Goal: Information Seeking & Learning: Learn about a topic

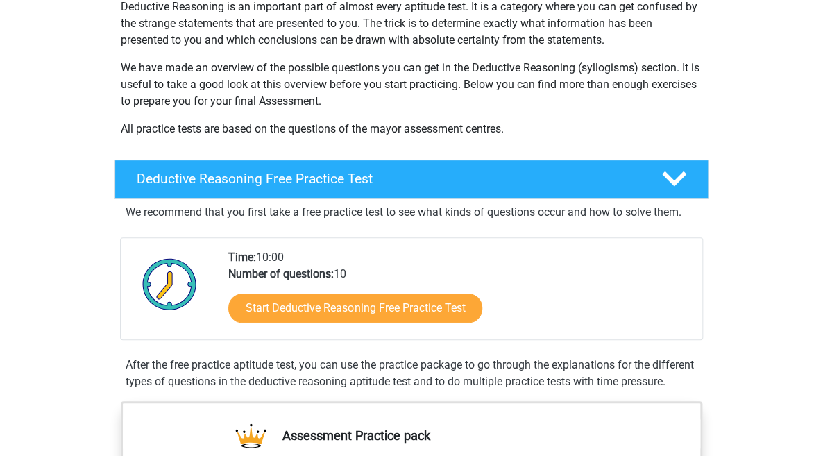
scroll to position [178, 0]
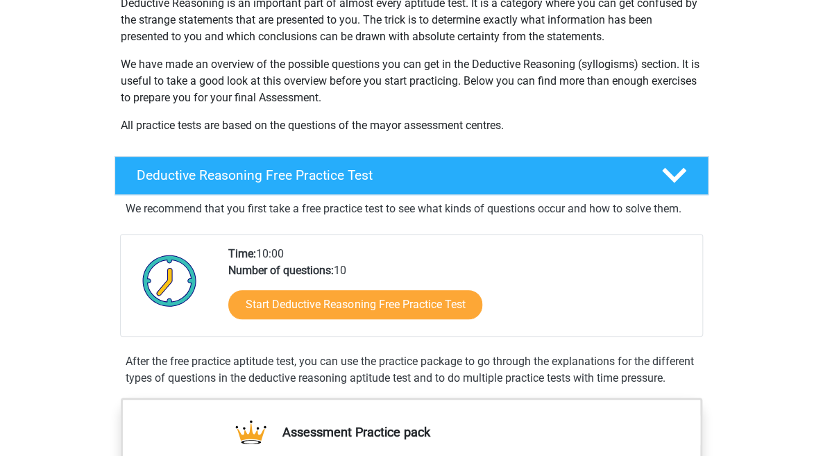
click at [440, 274] on div "Time: 10:00 Number of questions: 10 Start Deductive Reasoning Free Practice Test" at bounding box center [460, 291] width 484 height 90
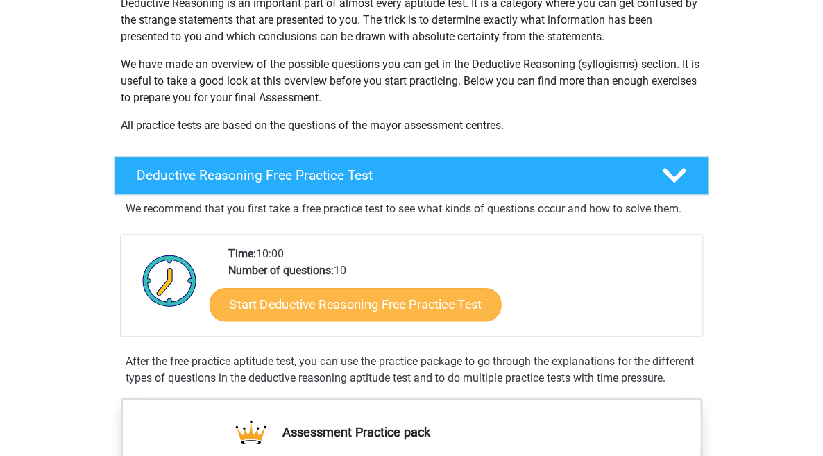
click at [418, 307] on link "Start Deductive Reasoning Free Practice Test" at bounding box center [356, 303] width 292 height 33
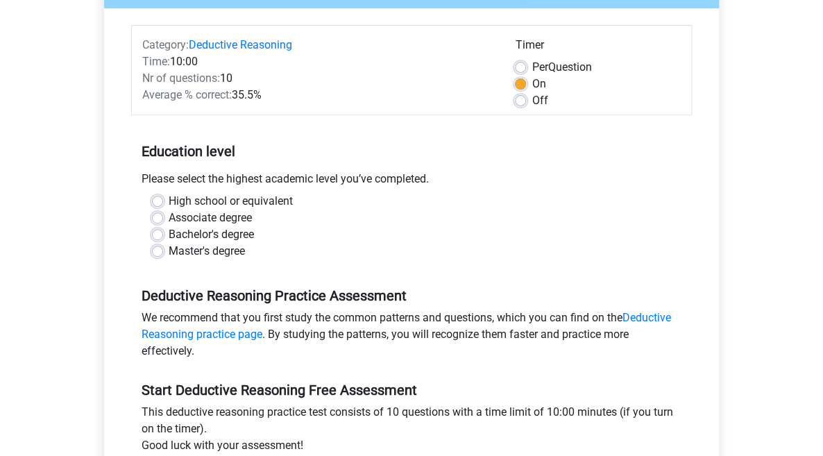
scroll to position [148, 0]
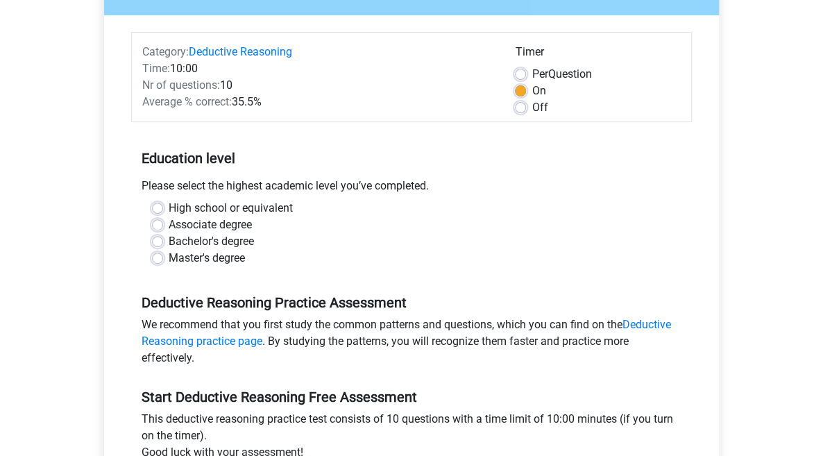
click at [155, 233] on div "Bachelor's degree" at bounding box center [411, 241] width 519 height 17
click at [169, 246] on label "Bachelor's degree" at bounding box center [211, 241] width 85 height 17
click at [155, 246] on input "Bachelor's degree" at bounding box center [157, 240] width 11 height 14
radio input "true"
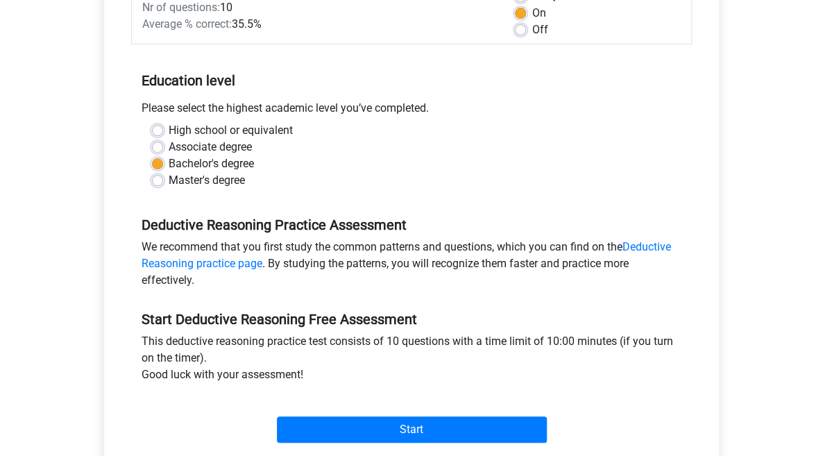
scroll to position [225, 0]
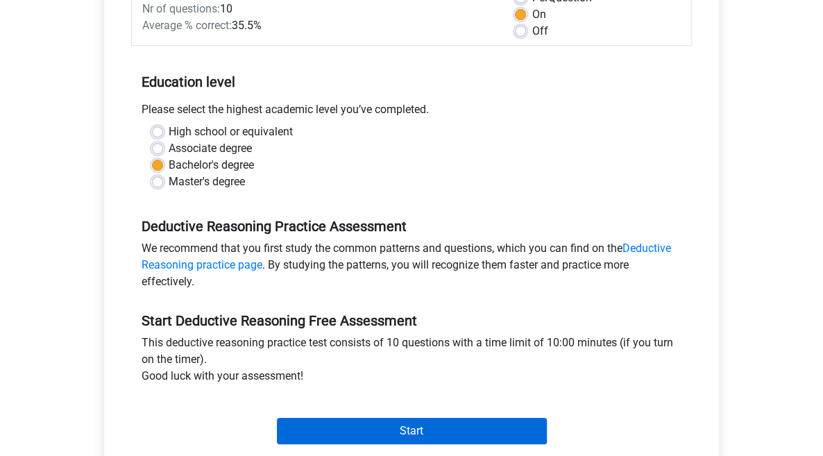
click at [392, 430] on input "Start" at bounding box center [412, 431] width 270 height 26
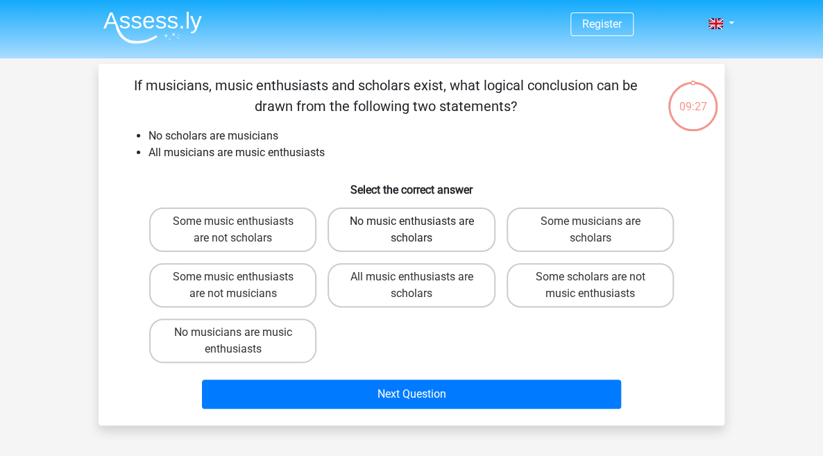
click at [364, 233] on label "No music enthusiasts are scholars" at bounding box center [411, 229] width 167 height 44
click at [411, 230] on input "No music enthusiasts are scholars" at bounding box center [415, 225] width 9 height 9
radio input "true"
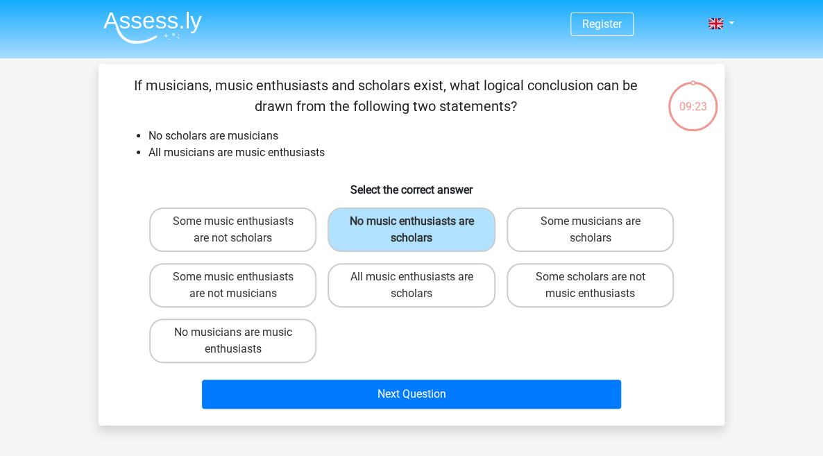
click at [595, 228] on input "Some musicians are scholars" at bounding box center [594, 225] width 9 height 9
radio input "true"
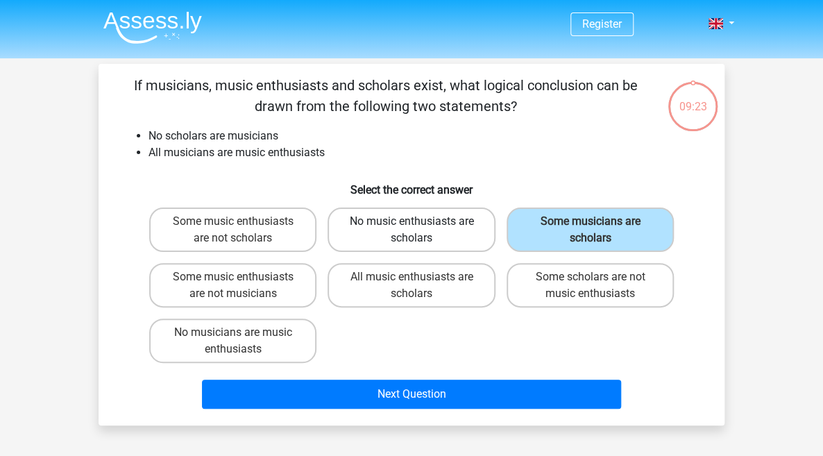
click at [480, 225] on label "No music enthusiasts are scholars" at bounding box center [411, 229] width 167 height 44
click at [421, 225] on input "No music enthusiasts are scholars" at bounding box center [415, 225] width 9 height 9
radio input "true"
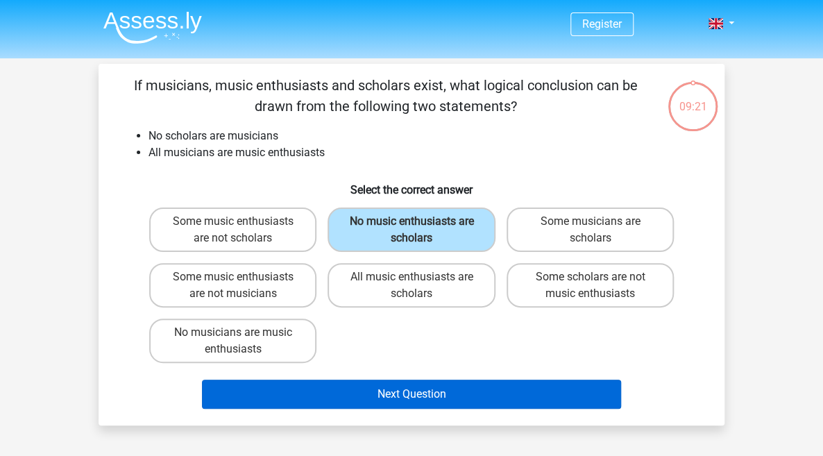
click at [480, 385] on button "Next Question" at bounding box center [412, 394] width 420 height 29
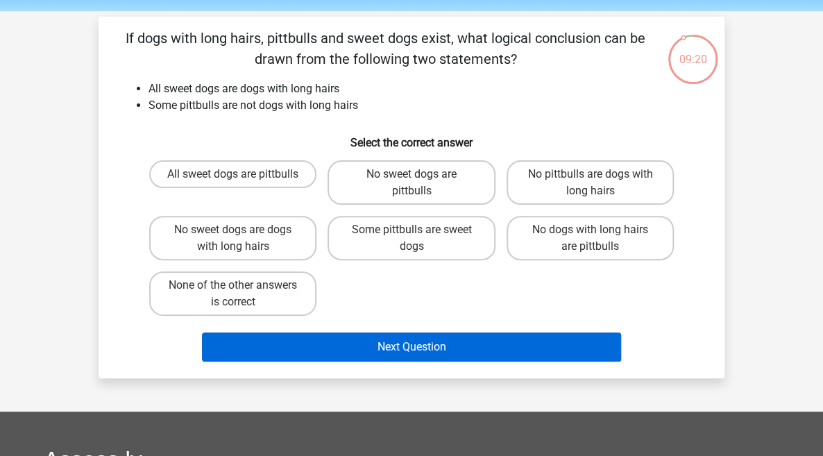
scroll to position [44, 0]
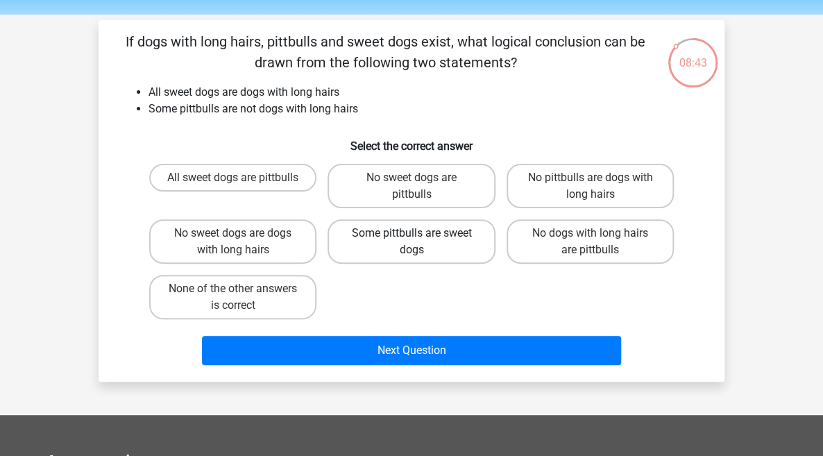
click at [452, 241] on label "Some pittbulls are sweet dogs" at bounding box center [411, 241] width 167 height 44
click at [421, 241] on input "Some pittbulls are sweet dogs" at bounding box center [415, 237] width 9 height 9
radio input "true"
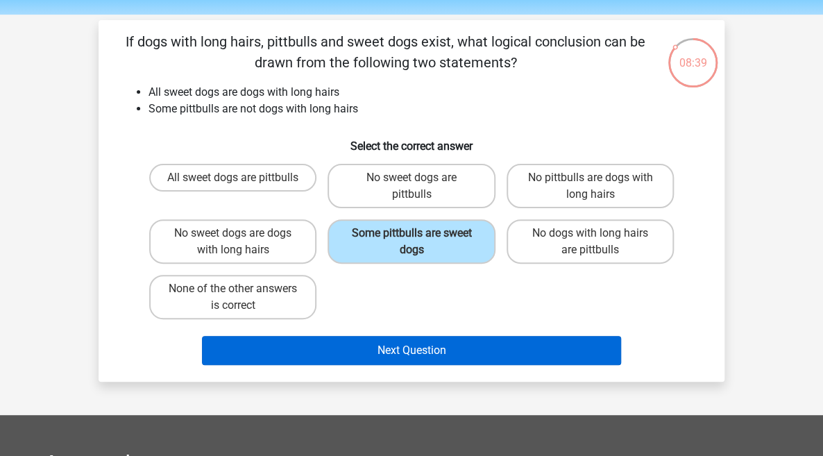
click at [426, 352] on button "Next Question" at bounding box center [412, 350] width 420 height 29
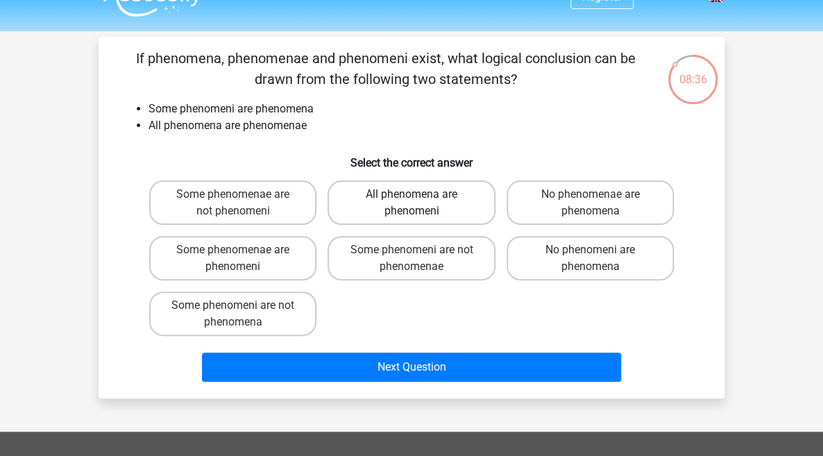
scroll to position [25, 0]
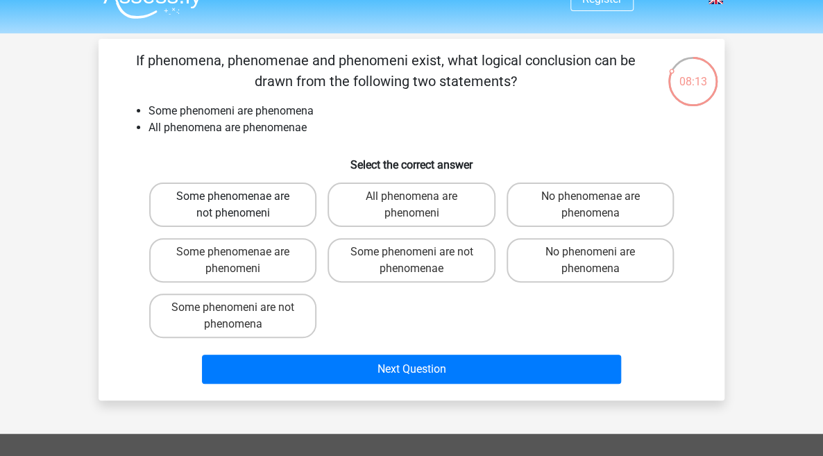
click at [275, 216] on label "Some phenomenae are not phenomeni" at bounding box center [232, 204] width 167 height 44
click at [242, 205] on input "Some phenomenae are not phenomeni" at bounding box center [237, 200] width 9 height 9
radio input "true"
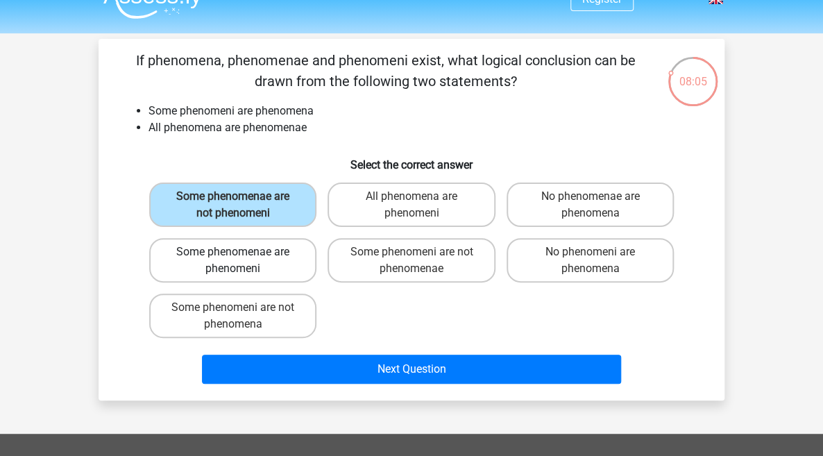
click at [278, 267] on label "Some phenomenae are phenomeni" at bounding box center [232, 260] width 167 height 44
click at [242, 261] on input "Some phenomenae are phenomeni" at bounding box center [237, 256] width 9 height 9
radio input "true"
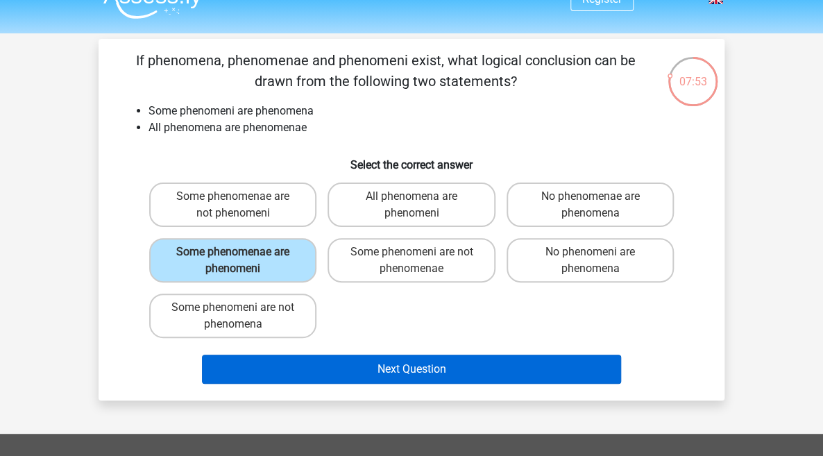
click at [309, 372] on button "Next Question" at bounding box center [412, 369] width 420 height 29
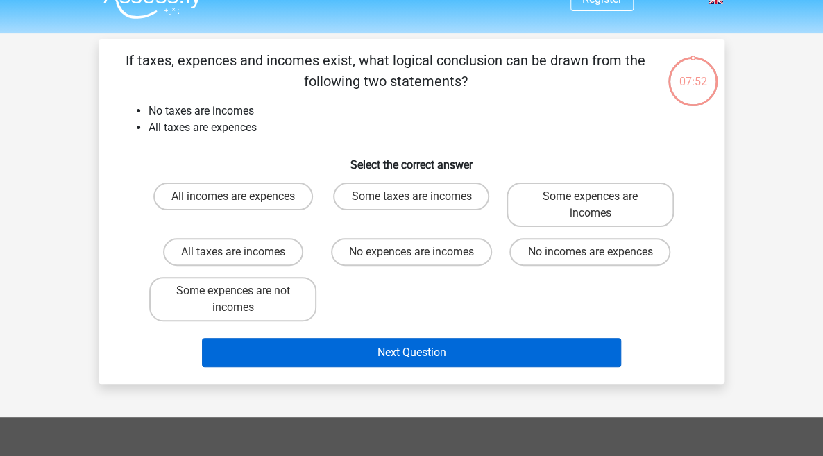
scroll to position [64, 0]
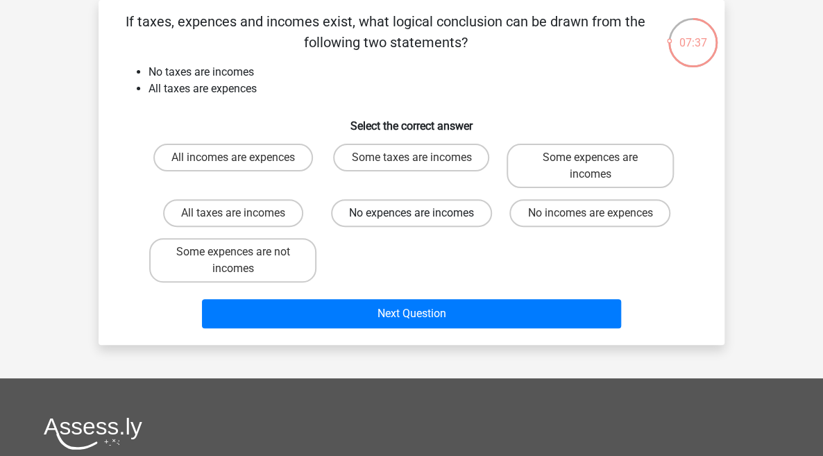
click at [407, 216] on label "No expences are incomes" at bounding box center [411, 213] width 161 height 28
click at [411, 216] on input "No expences are incomes" at bounding box center [415, 217] width 9 height 9
radio input "true"
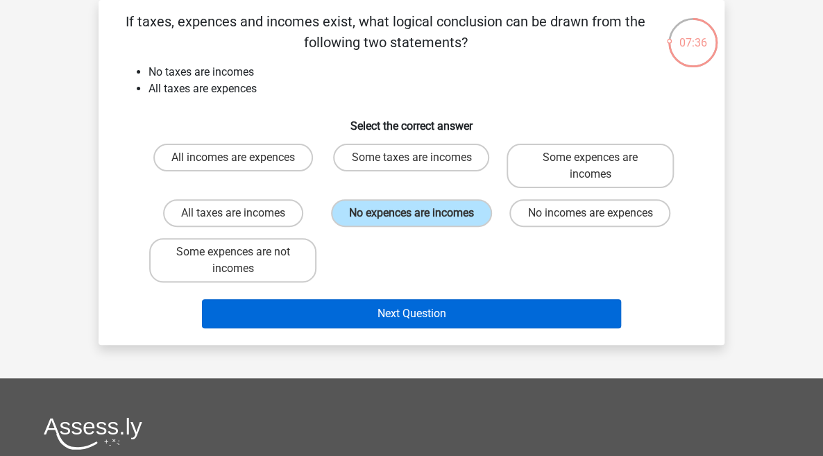
click at [414, 328] on button "Next Question" at bounding box center [412, 313] width 420 height 29
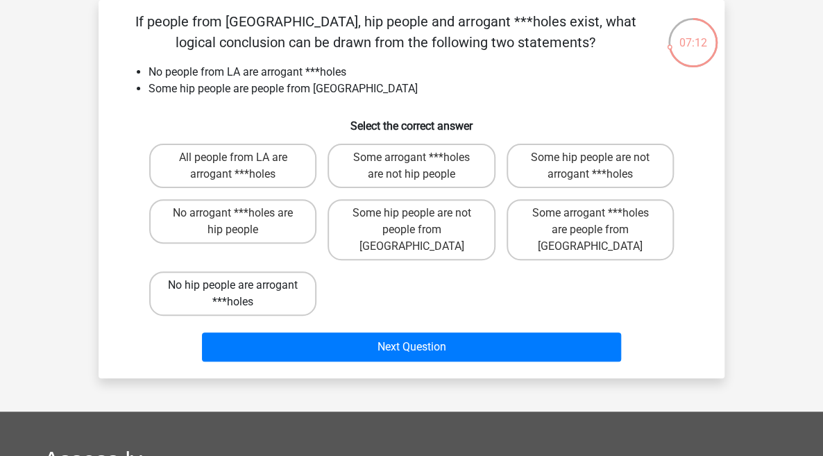
click at [285, 283] on label "No hip people are arrogant ***holes" at bounding box center [232, 293] width 167 height 44
click at [242, 285] on input "No hip people are arrogant ***holes" at bounding box center [237, 289] width 9 height 9
radio input "true"
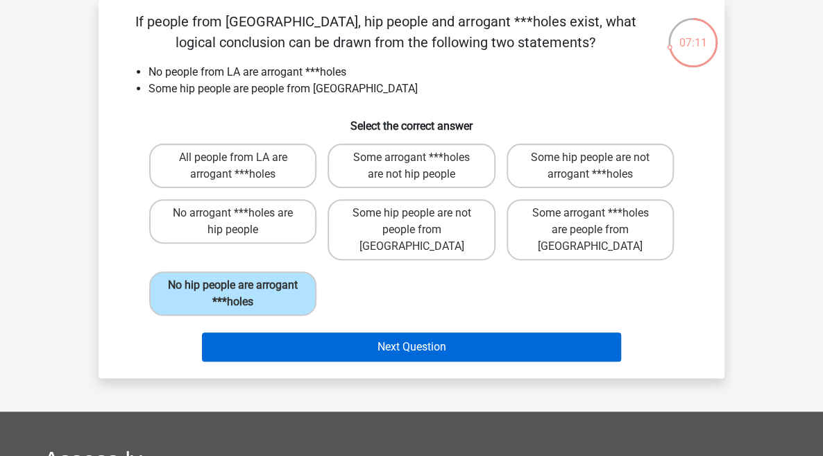
click at [301, 332] on button "Next Question" at bounding box center [412, 346] width 420 height 29
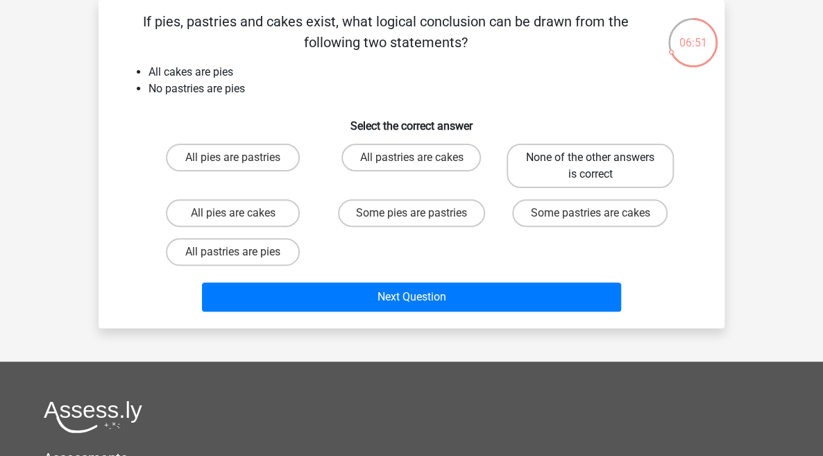
click at [577, 175] on label "None of the other answers is correct" at bounding box center [590, 166] width 167 height 44
click at [590, 167] on input "None of the other answers is correct" at bounding box center [594, 162] width 9 height 9
radio input "true"
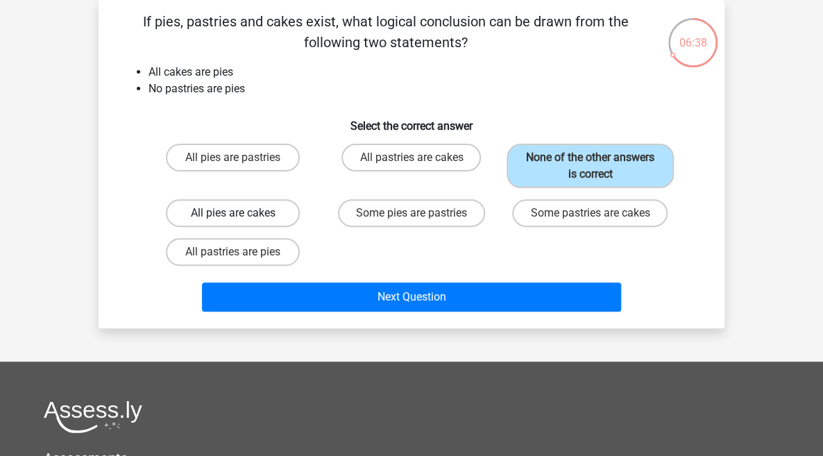
click at [218, 219] on label "All pies are cakes" at bounding box center [233, 213] width 134 height 28
click at [233, 219] on input "All pies are cakes" at bounding box center [237, 217] width 9 height 9
radio input "true"
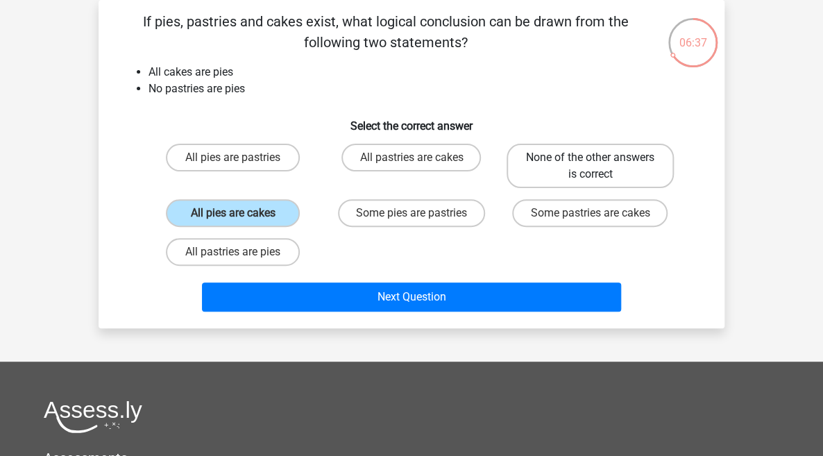
click at [604, 170] on label "None of the other answers is correct" at bounding box center [590, 166] width 167 height 44
click at [599, 167] on input "None of the other answers is correct" at bounding box center [594, 162] width 9 height 9
radio input "true"
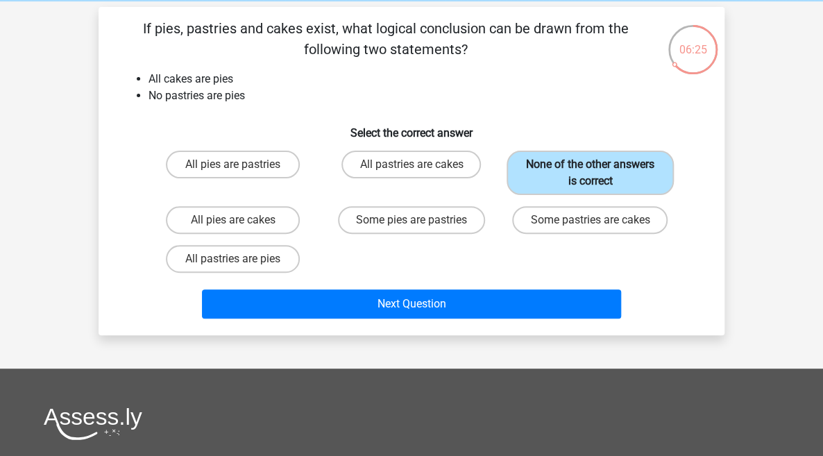
scroll to position [58, 0]
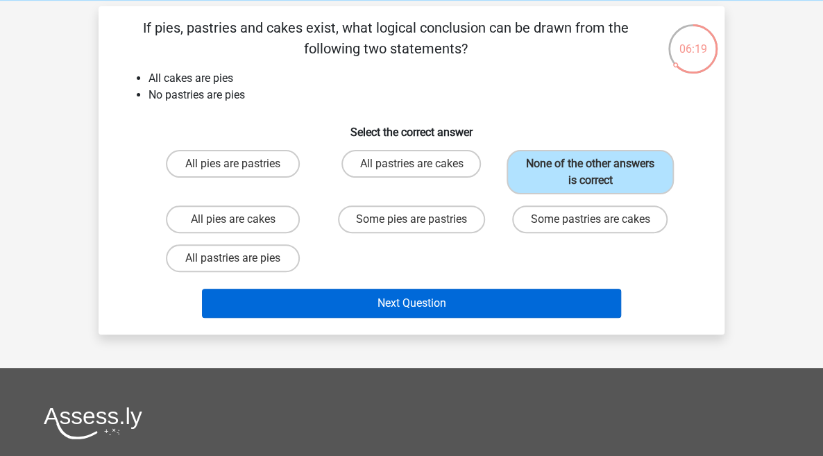
click at [497, 312] on button "Next Question" at bounding box center [412, 303] width 420 height 29
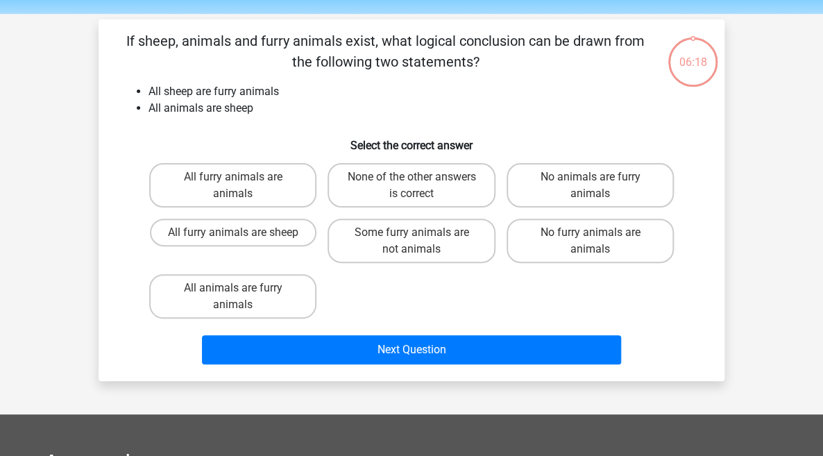
scroll to position [39, 0]
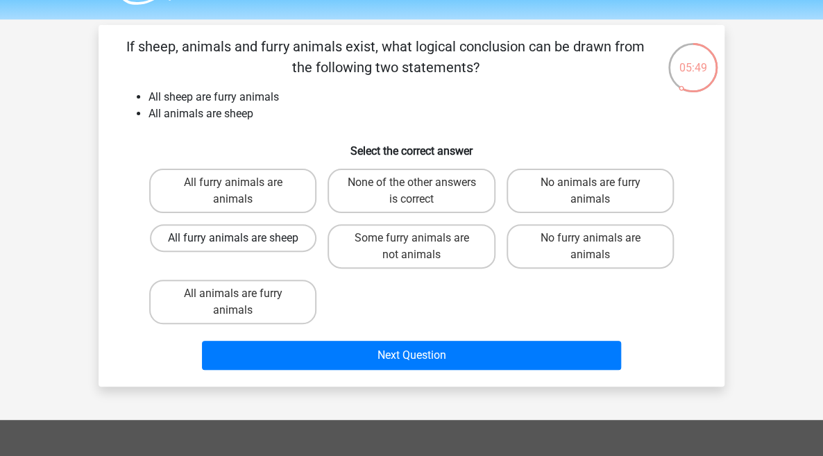
click at [293, 241] on label "All furry animals are sheep" at bounding box center [233, 238] width 167 height 28
click at [242, 241] on input "All furry animals are sheep" at bounding box center [237, 242] width 9 height 9
radio input "true"
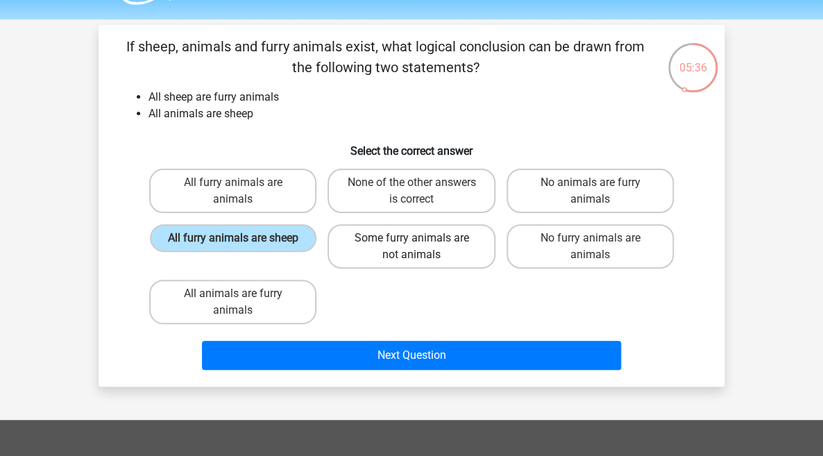
click at [364, 255] on label "Some furry animals are not animals" at bounding box center [411, 246] width 167 height 44
click at [411, 247] on input "Some furry animals are not animals" at bounding box center [415, 242] width 9 height 9
radio input "true"
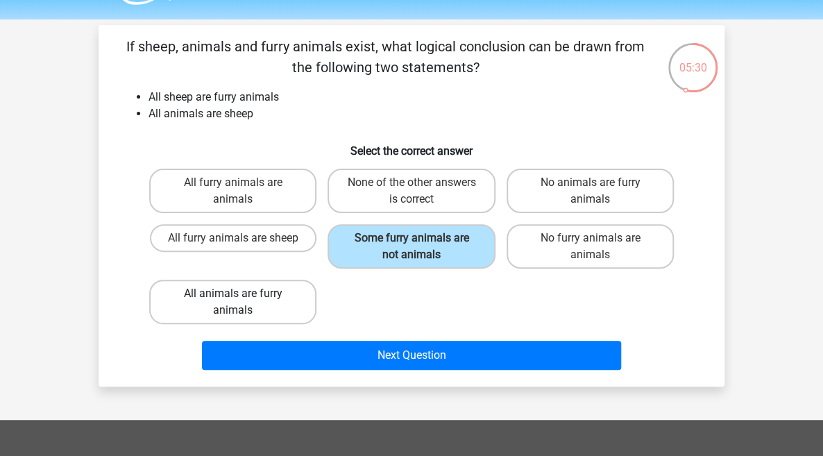
click at [282, 305] on label "All animals are furry animals" at bounding box center [232, 302] width 167 height 44
click at [242, 303] on input "All animals are furry animals" at bounding box center [237, 298] width 9 height 9
radio input "true"
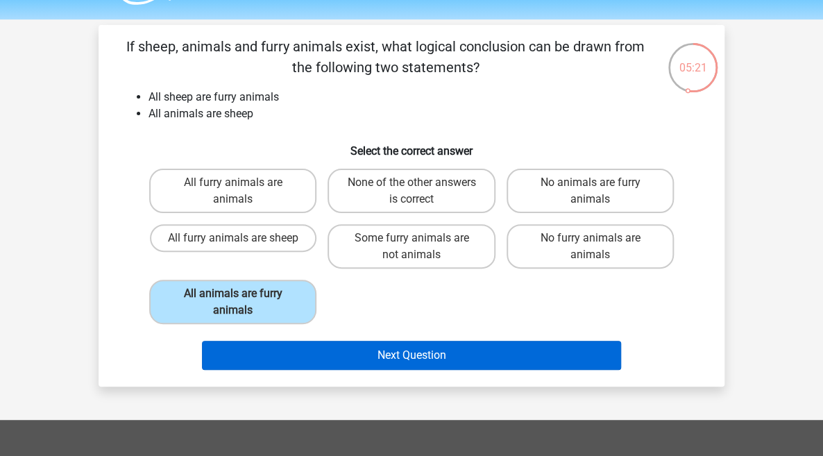
click at [325, 354] on button "Next Question" at bounding box center [412, 355] width 420 height 29
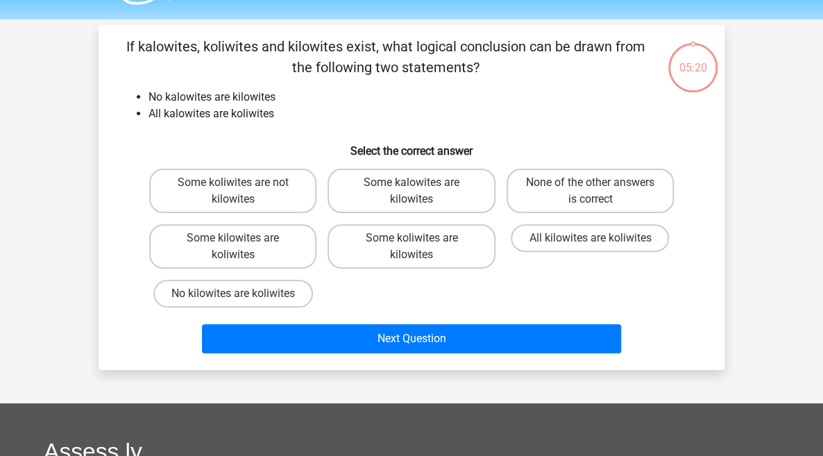
scroll to position [64, 0]
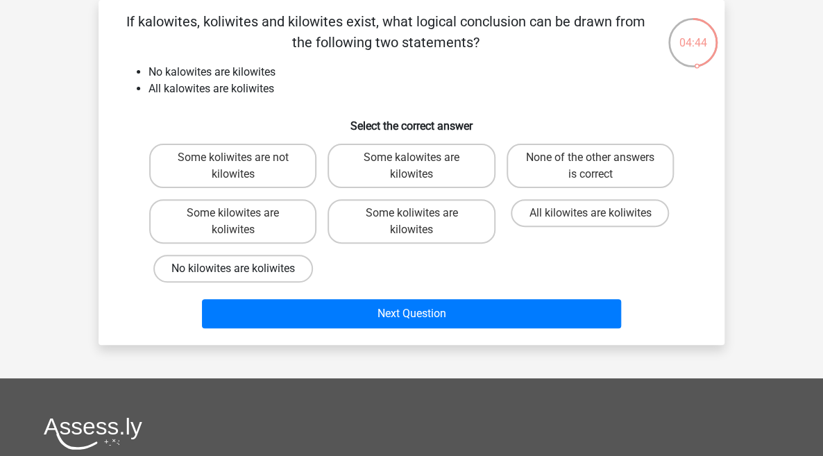
click at [303, 268] on label "No kilowites are koliwites" at bounding box center [233, 269] width 160 height 28
click at [242, 269] on input "No kilowites are koliwites" at bounding box center [237, 273] width 9 height 9
radio input "true"
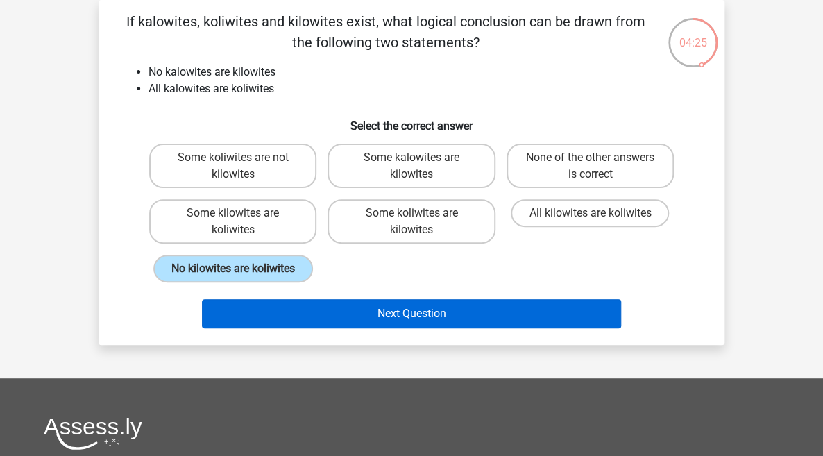
click at [333, 325] on button "Next Question" at bounding box center [412, 313] width 420 height 29
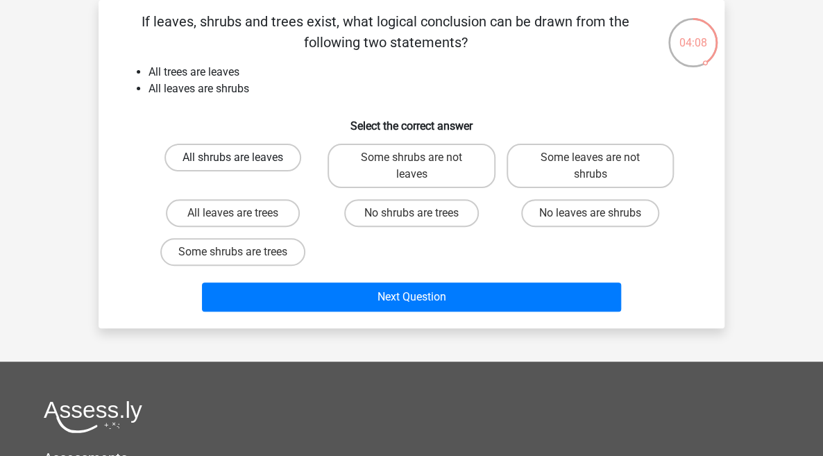
click at [283, 171] on label "All shrubs are leaves" at bounding box center [232, 158] width 137 height 28
click at [242, 167] on input "All shrubs are leaves" at bounding box center [237, 162] width 9 height 9
radio input "true"
click at [373, 221] on label "No shrubs are trees" at bounding box center [411, 213] width 134 height 28
click at [411, 221] on input "No shrubs are trees" at bounding box center [415, 217] width 9 height 9
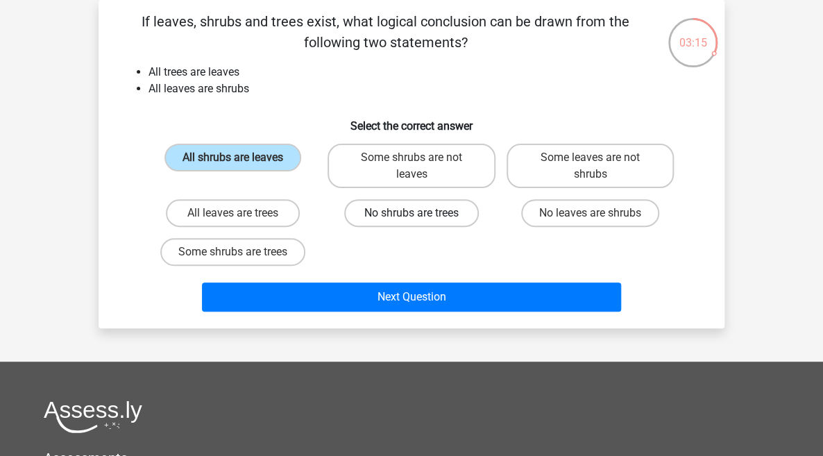
radio input "true"
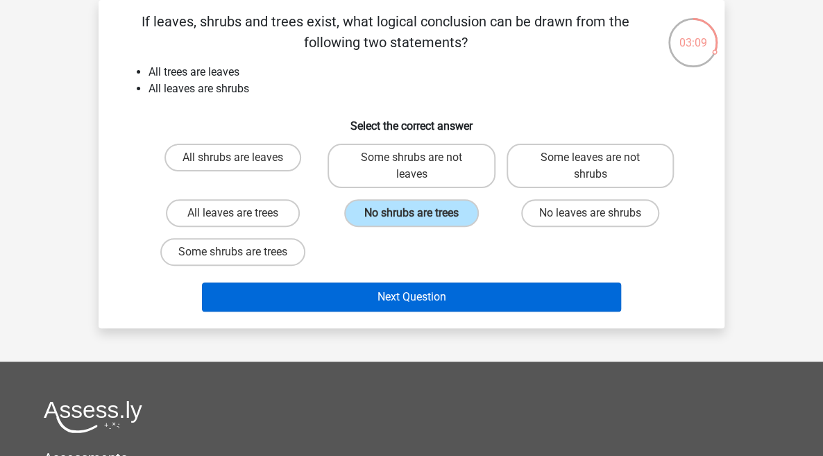
click at [355, 296] on button "Next Question" at bounding box center [412, 296] width 420 height 29
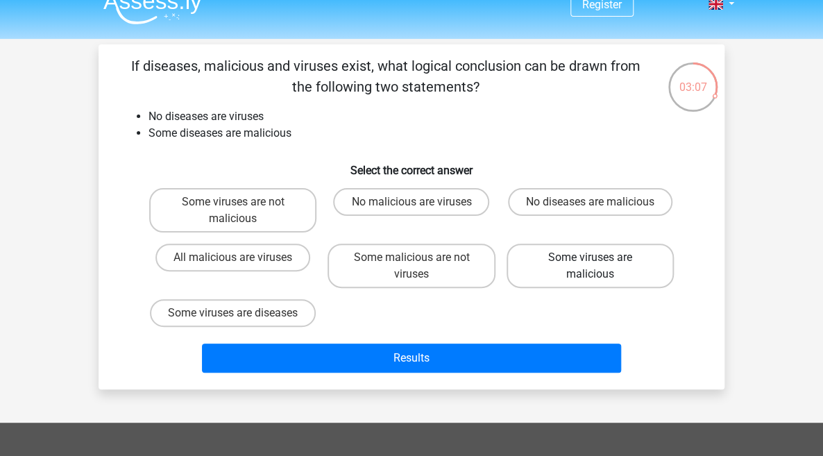
scroll to position [19, 0]
click at [472, 204] on label "No malicious are viruses" at bounding box center [411, 202] width 156 height 28
click at [421, 204] on input "No malicious are viruses" at bounding box center [415, 206] width 9 height 9
radio input "true"
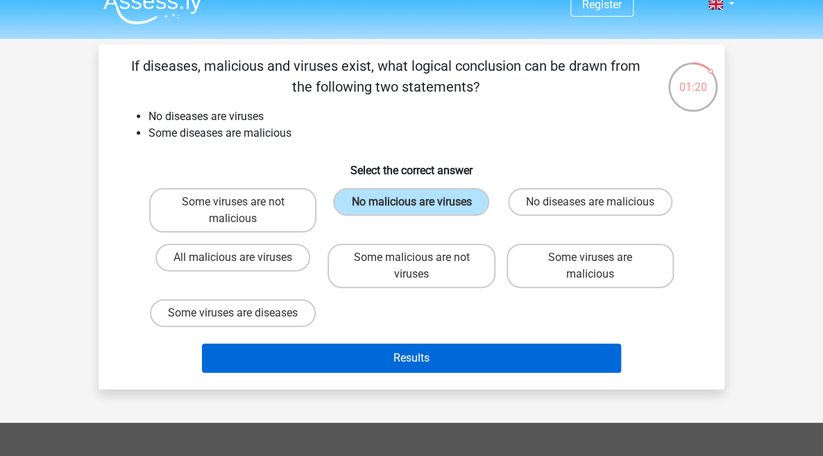
click at [466, 373] on button "Results" at bounding box center [412, 357] width 420 height 29
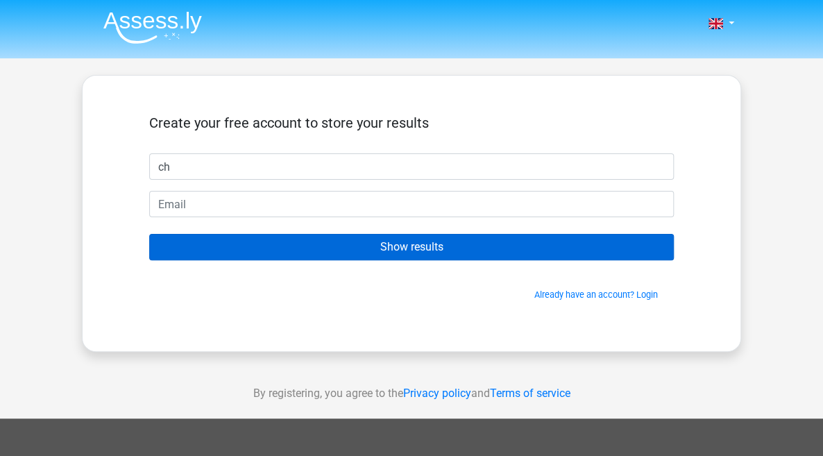
type input "c"
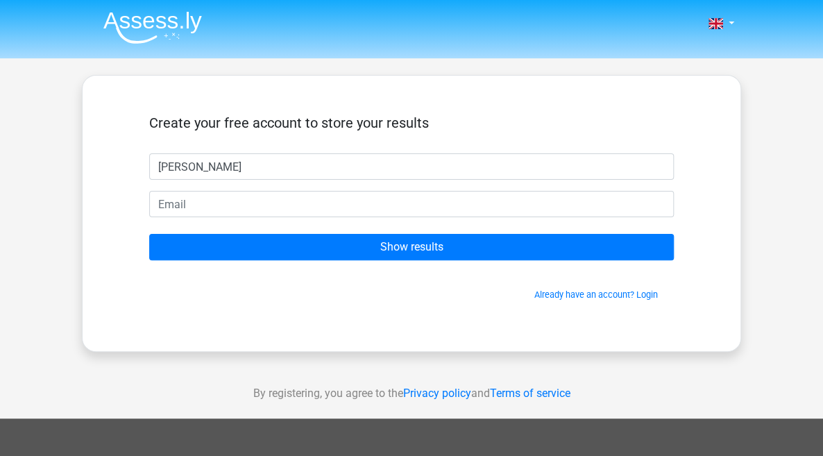
type input "[PERSON_NAME]"
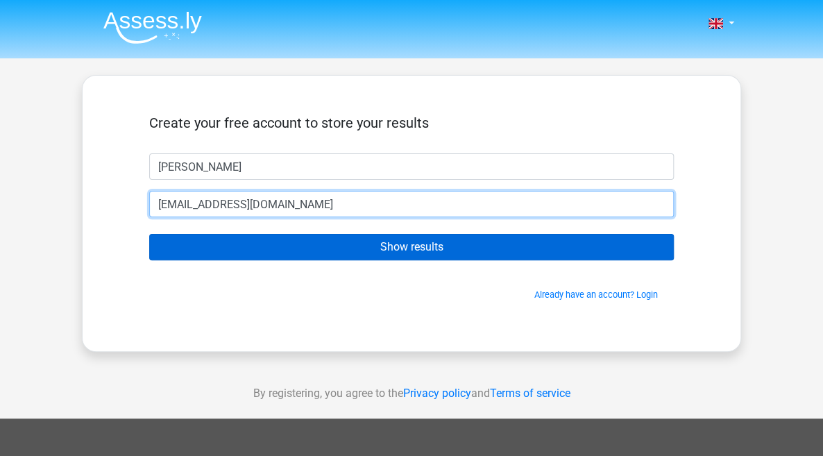
type input "[EMAIL_ADDRESS][DOMAIN_NAME]"
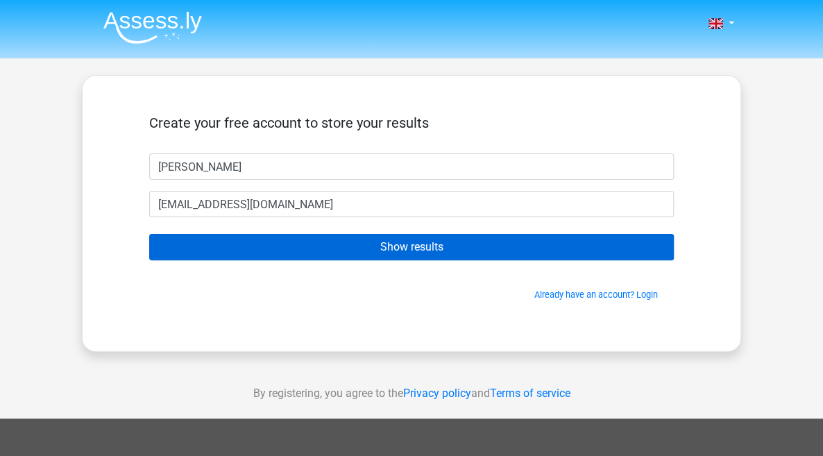
click at [352, 243] on input "Show results" at bounding box center [411, 247] width 525 height 26
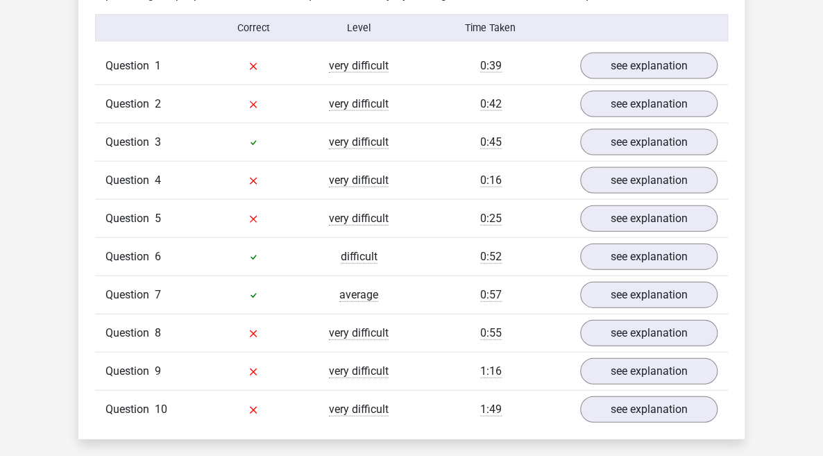
scroll to position [1088, 0]
click at [623, 62] on link "see explanation" at bounding box center [649, 66] width 158 height 31
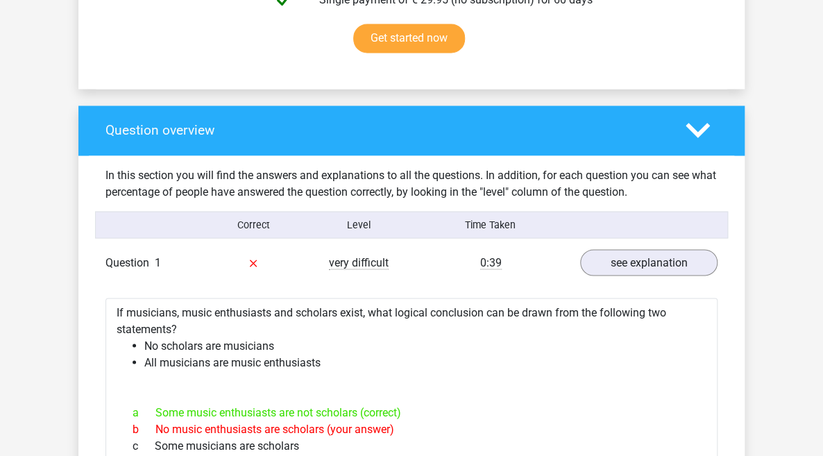
scroll to position [847, 0]
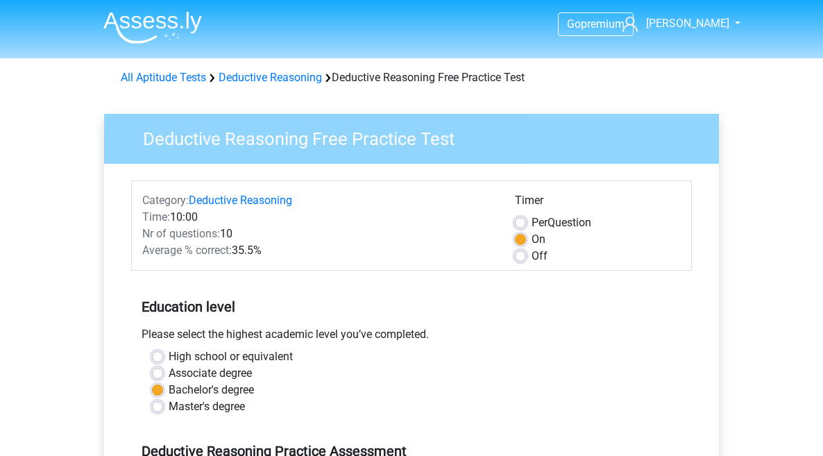
scroll to position [225, 0]
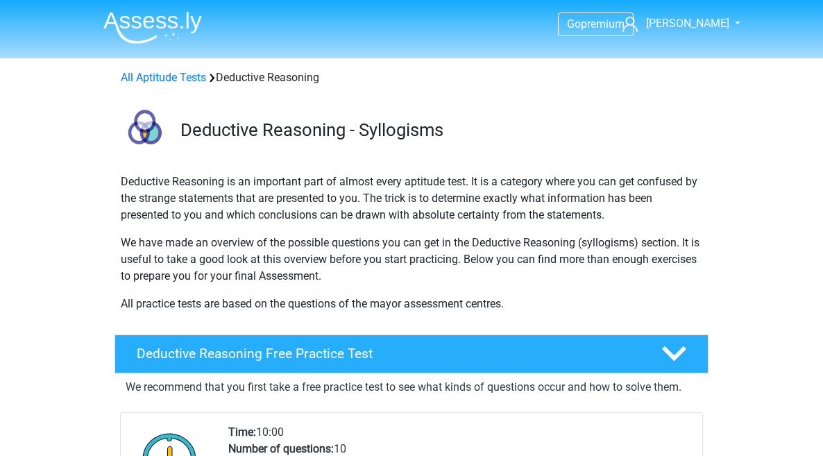
scroll to position [179, 0]
